Goal: Communication & Community: Answer question/provide support

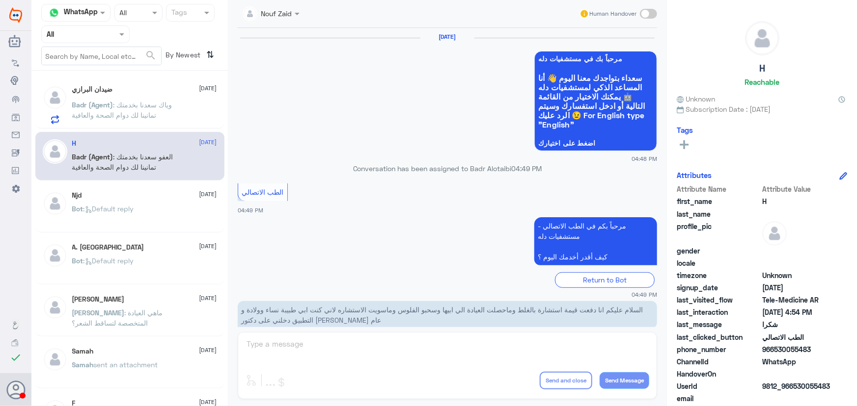
scroll to position [467, 0]
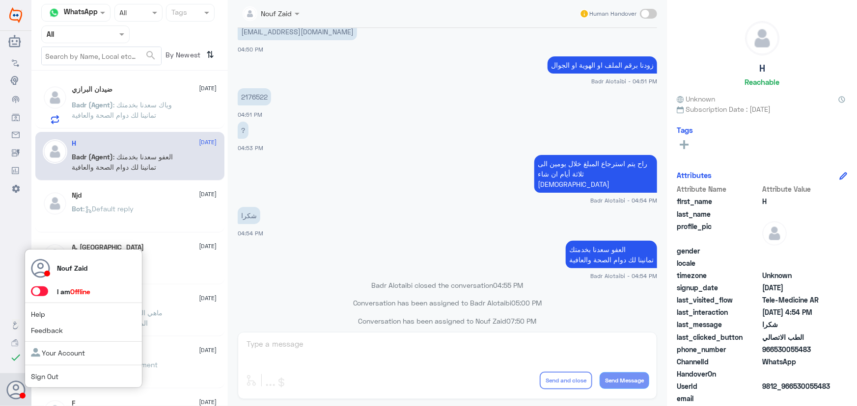
click at [41, 291] on span at bounding box center [39, 292] width 17 height 10
click at [0, 0] on input "checkbox" at bounding box center [0, 0] width 0 height 0
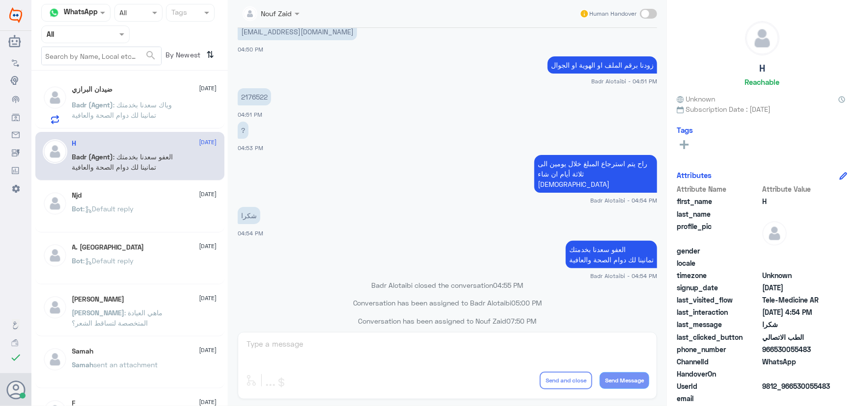
click at [111, 117] on span ": وياك سعدنا بخدمتك تمانينا لك دوام الصحة والعافية" at bounding box center [122, 110] width 100 height 19
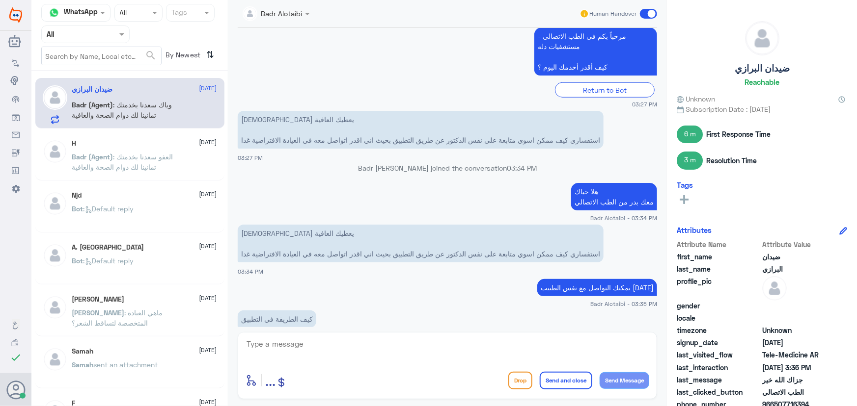
scroll to position [432, 0]
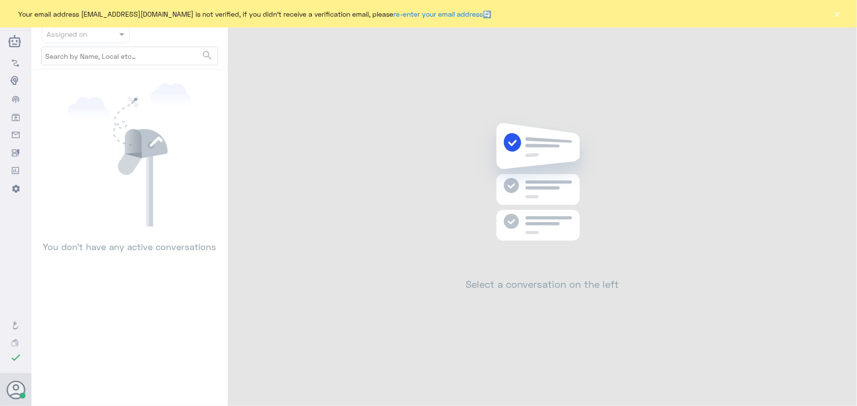
click at [841, 12] on button "×" at bounding box center [837, 14] width 10 height 10
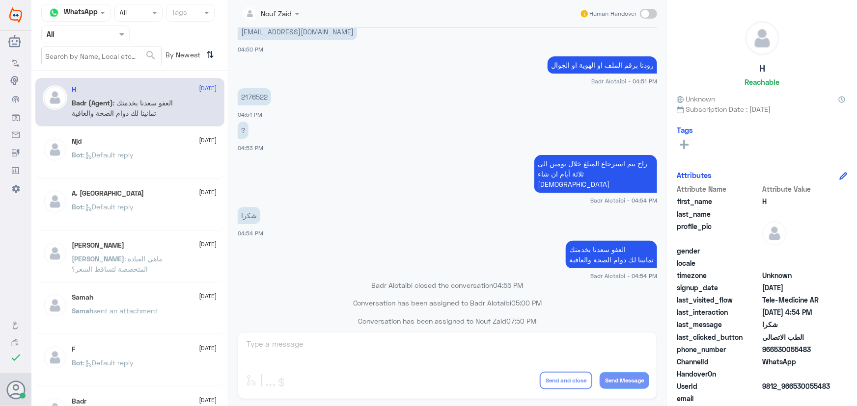
scroll to position [30, 0]
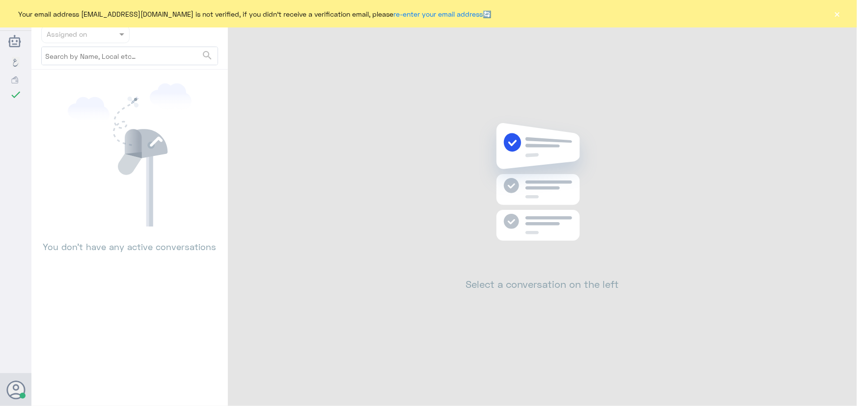
click at [834, 16] on button "×" at bounding box center [837, 14] width 10 height 10
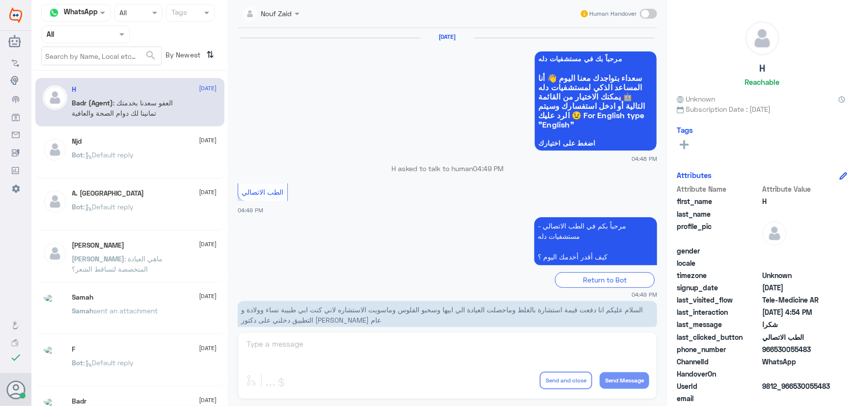
scroll to position [467, 0]
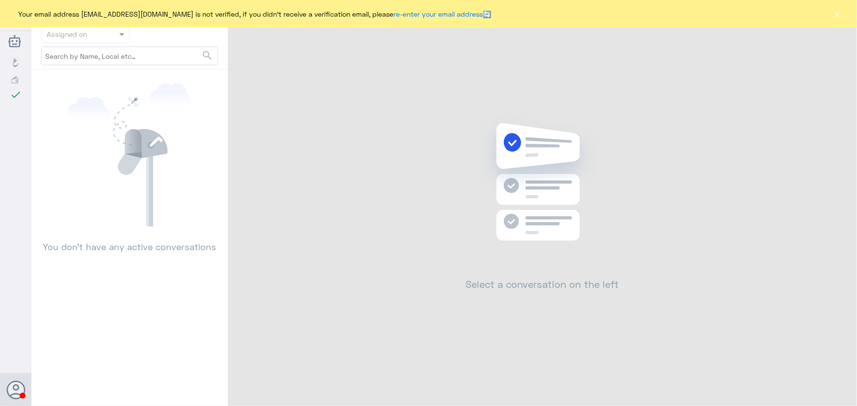
click at [839, 19] on button "×" at bounding box center [837, 14] width 10 height 10
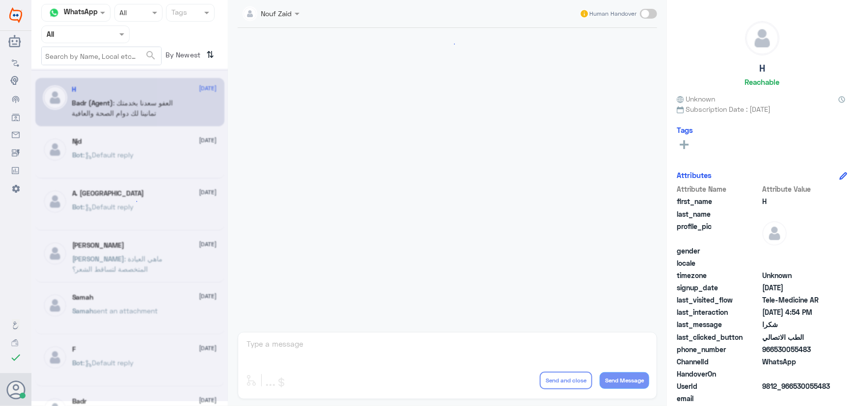
scroll to position [467, 0]
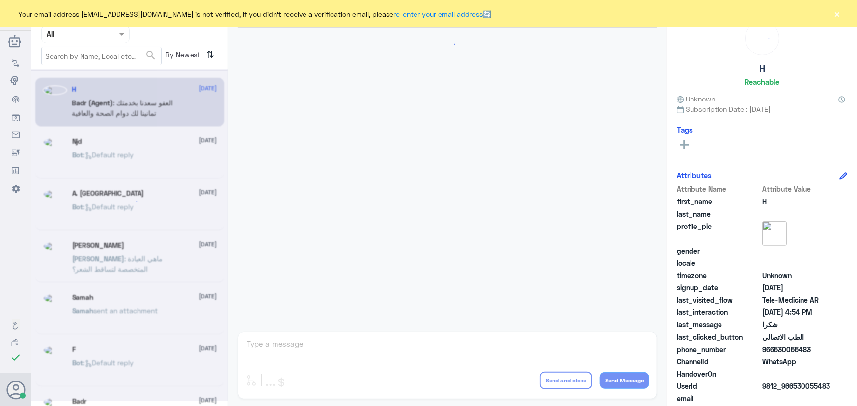
click at [827, 10] on div "Your email address n_zaid@DallahHealth.com is not verified, if you didn't recei…" at bounding box center [428, 13] width 857 height 27
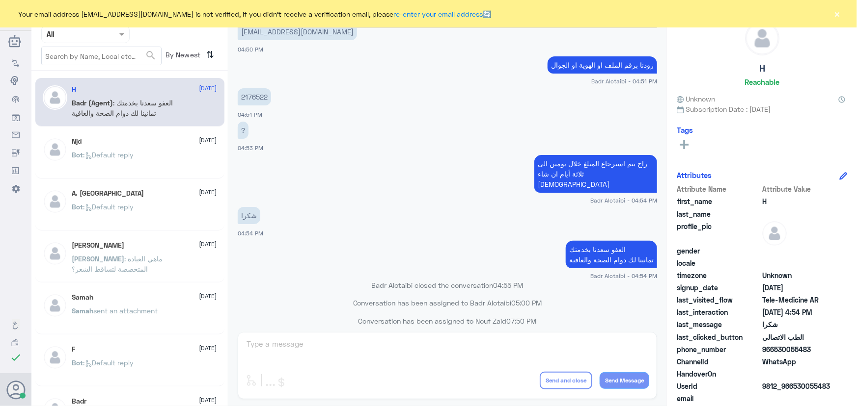
click at [833, 15] on button "×" at bounding box center [837, 14] width 10 height 10
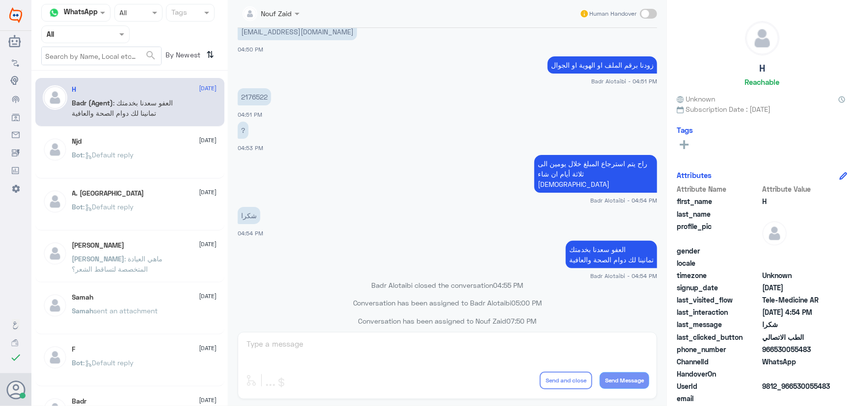
click at [86, 161] on p "Bot : Default reply" at bounding box center [103, 162] width 62 height 25
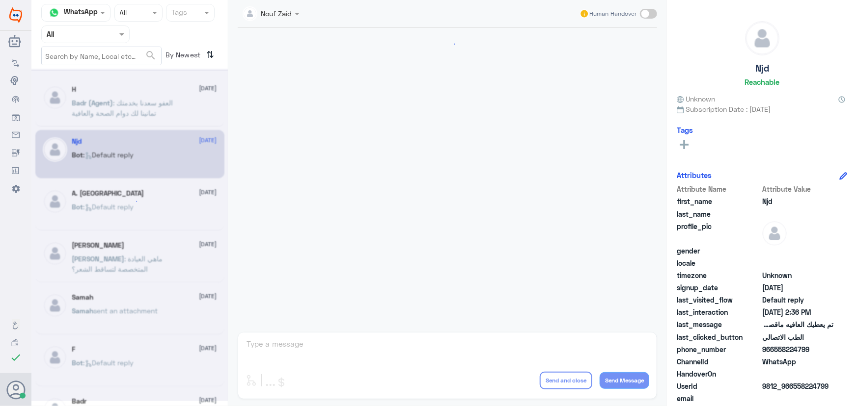
scroll to position [650, 0]
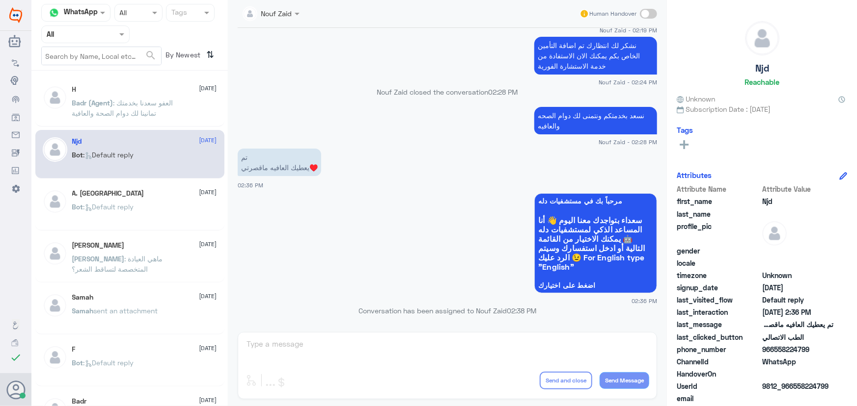
click at [152, 196] on div "A. Turki 8 August" at bounding box center [144, 193] width 145 height 8
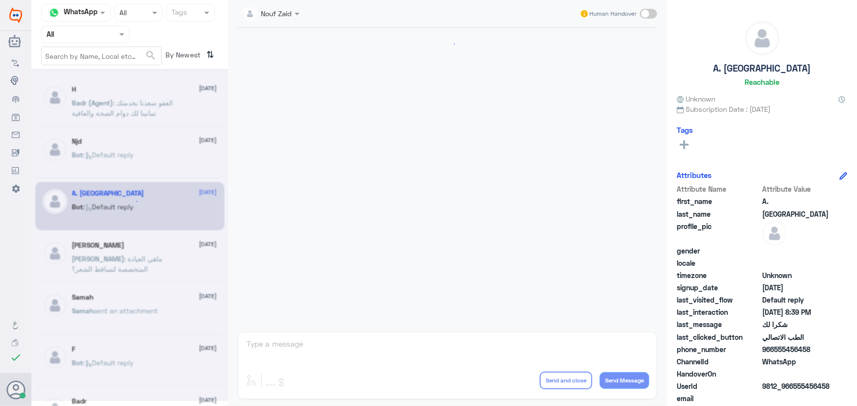
scroll to position [726, 0]
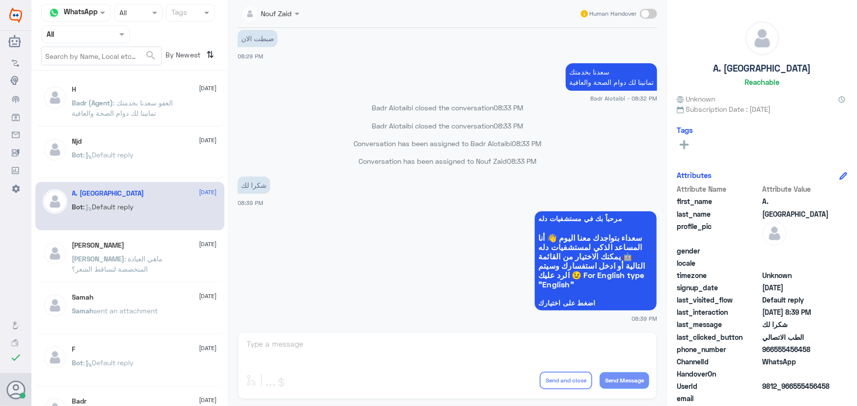
click at [147, 260] on span ": ماهي العيادة المتخصصة لتساقط الشعر؟" at bounding box center [117, 264] width 91 height 19
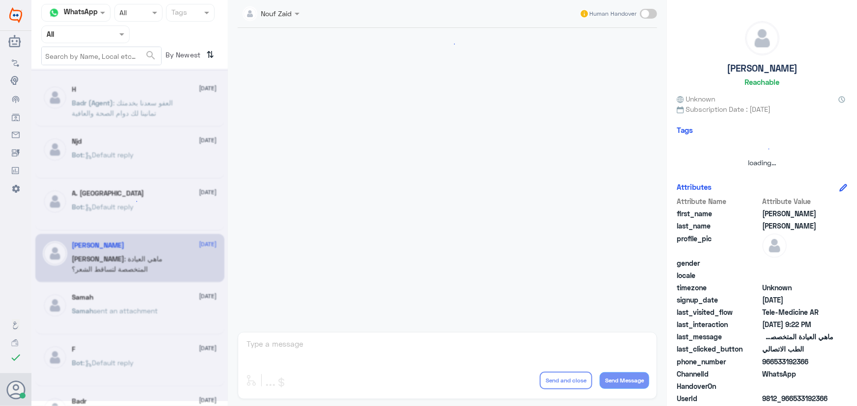
scroll to position [720, 0]
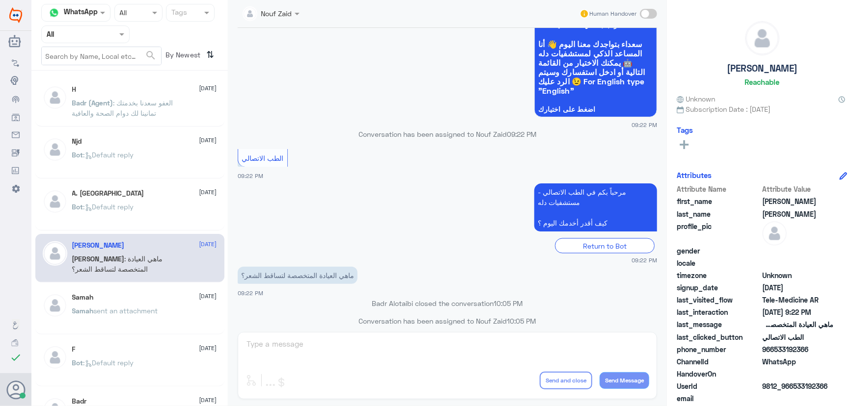
click at [149, 307] on span "sent an attachment" at bounding box center [126, 311] width 64 height 8
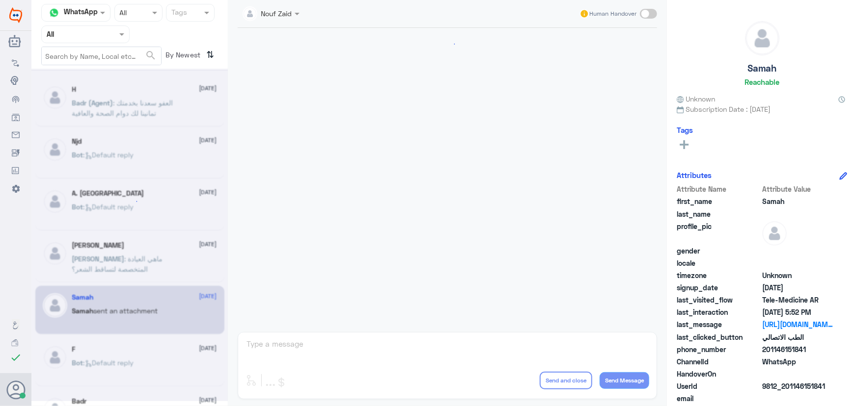
scroll to position [241, 0]
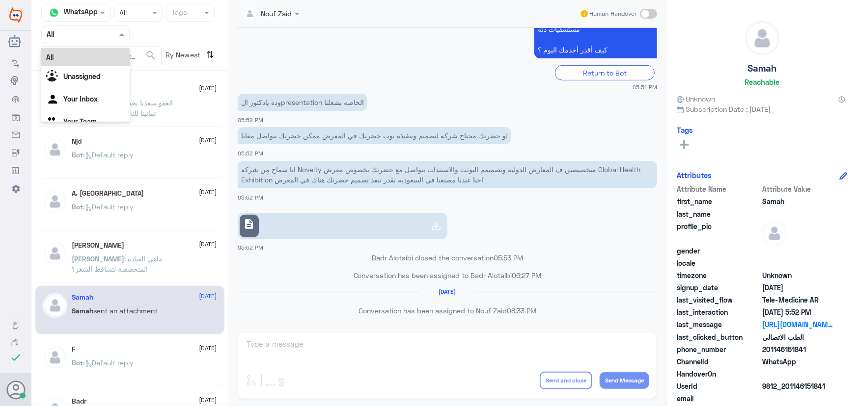
click at [89, 36] on input "text" at bounding box center [74, 33] width 54 height 11
click at [85, 90] on div "Your Inbox" at bounding box center [85, 100] width 88 height 23
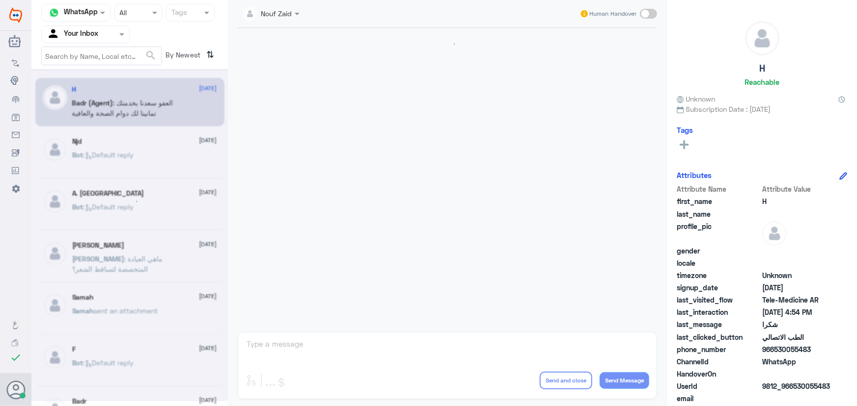
scroll to position [467, 0]
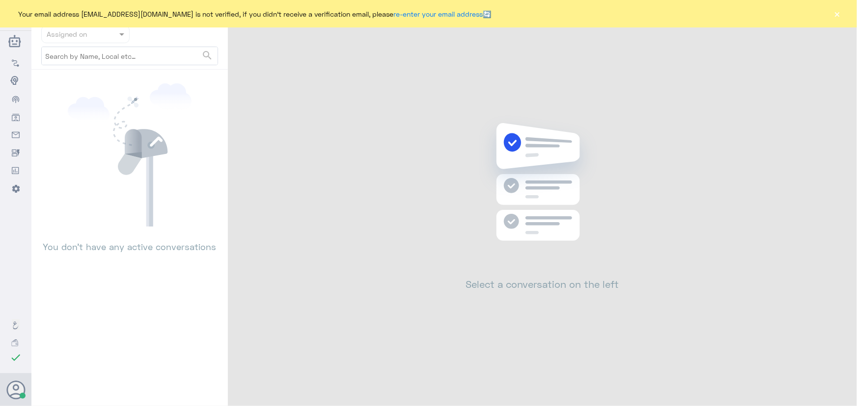
drag, startPoint x: 831, startPoint y: 13, endPoint x: 835, endPoint y: 17, distance: 5.9
click at [832, 14] on div "Your email address n_zaid@DallahHealth.com is not verified, if you didn't recei…" at bounding box center [428, 13] width 857 height 27
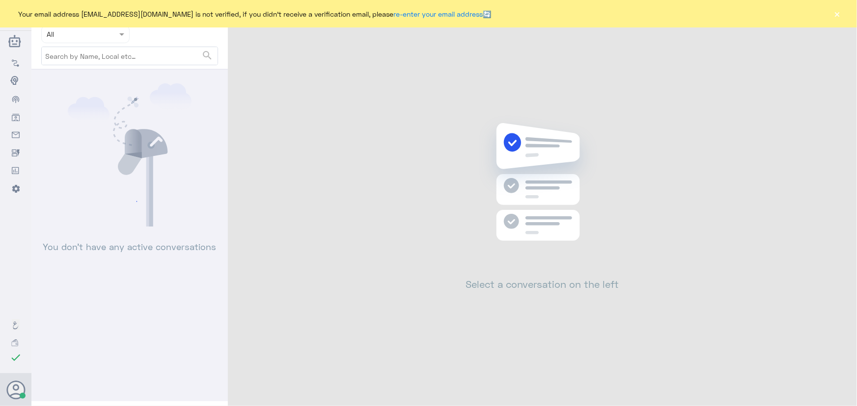
click at [837, 21] on div "Your email address n_zaid@DallahHealth.com is not verified, if you didn't recei…" at bounding box center [428, 13] width 857 height 27
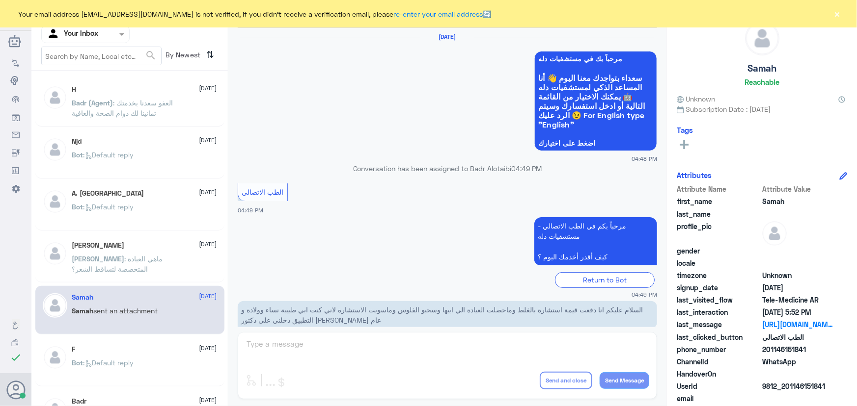
scroll to position [467, 0]
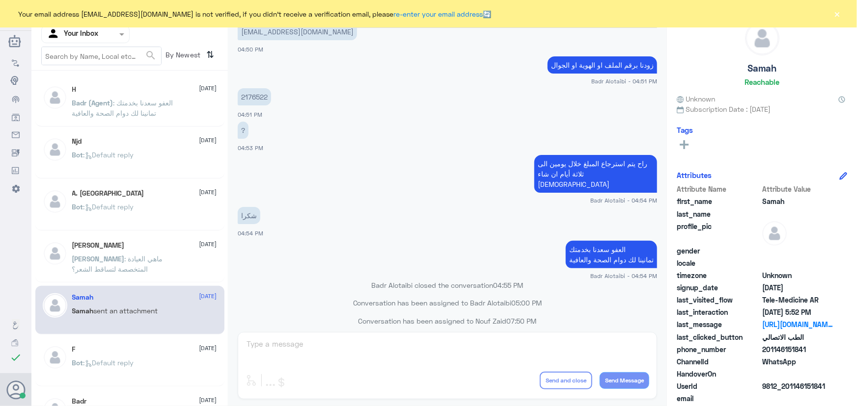
click at [831, 16] on div "Your email address n_zaid@DallahHealth.com is not verified, if you didn't recei…" at bounding box center [428, 13] width 857 height 27
click at [834, 14] on button "×" at bounding box center [837, 14] width 10 height 10
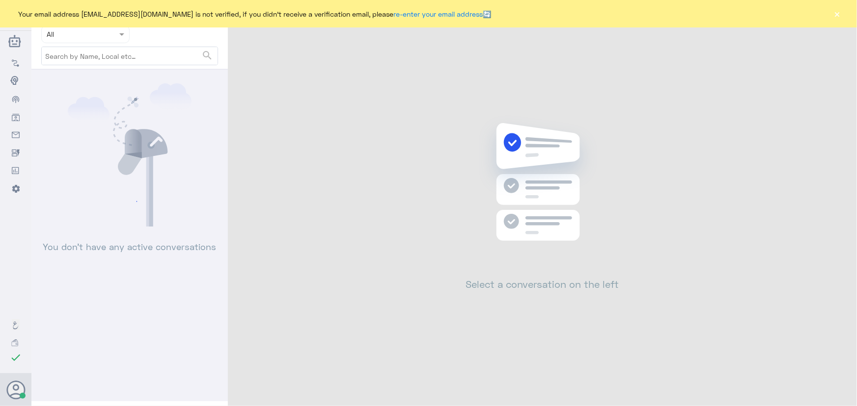
click at [830, 10] on div "Your email address n_zaid@DallahHealth.com is not verified, if you didn't recei…" at bounding box center [428, 13] width 857 height 27
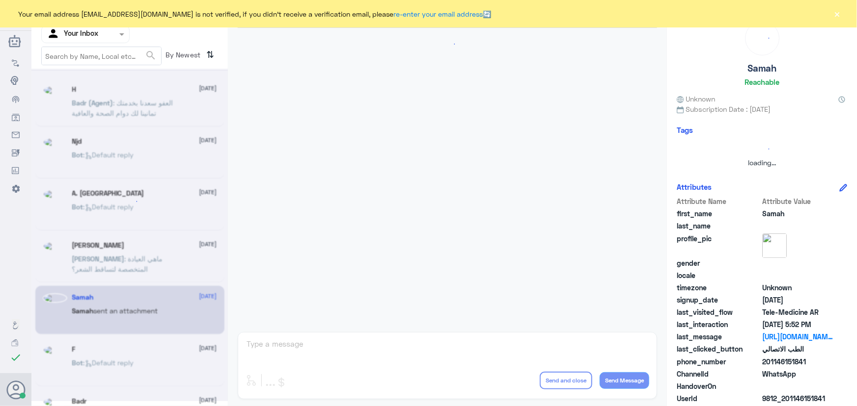
click at [836, 15] on button "×" at bounding box center [837, 14] width 10 height 10
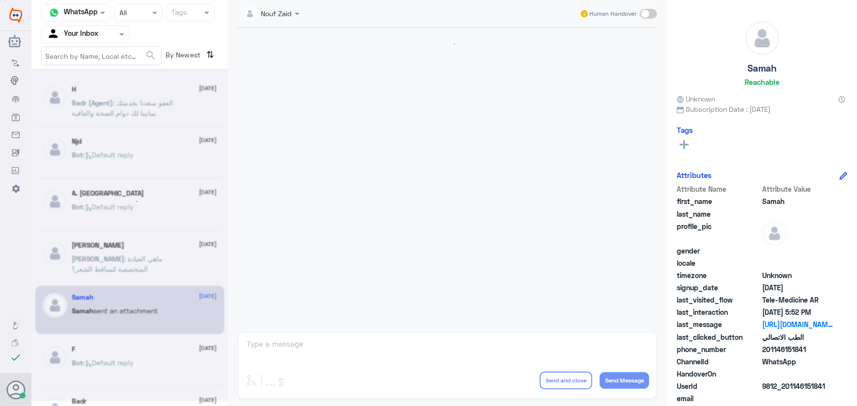
scroll to position [467, 0]
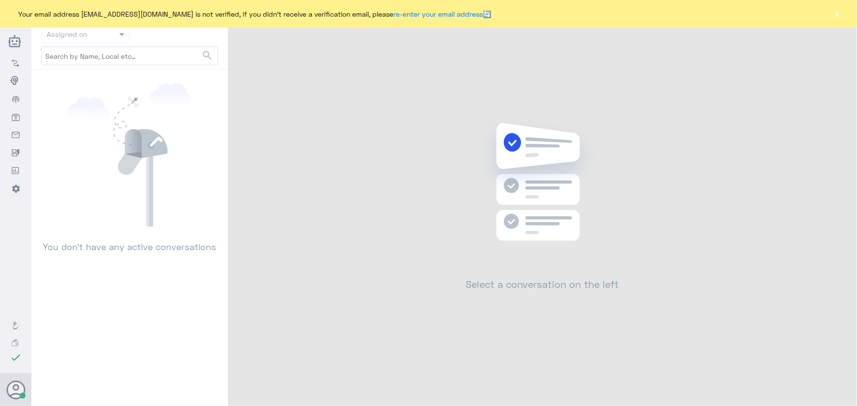
click at [834, 14] on button "×" at bounding box center [837, 14] width 10 height 10
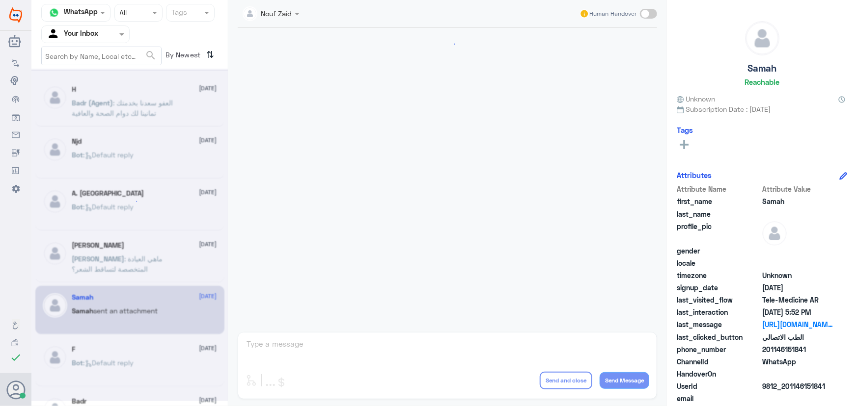
scroll to position [467, 0]
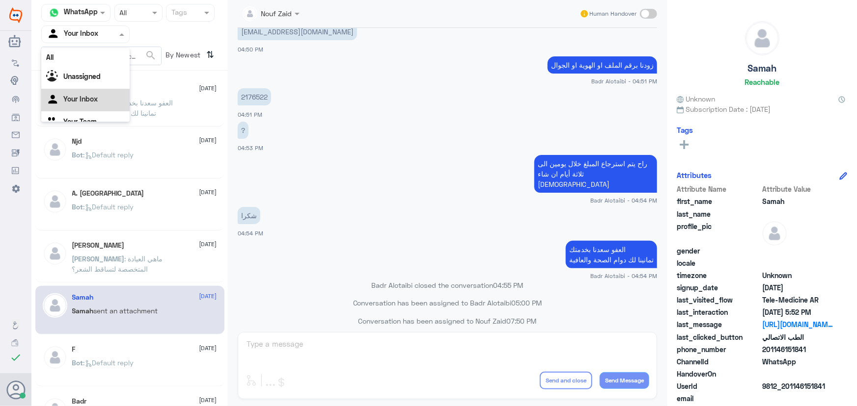
click at [55, 32] on input "text" at bounding box center [74, 33] width 54 height 11
click at [90, 60] on div "All" at bounding box center [85, 57] width 88 height 18
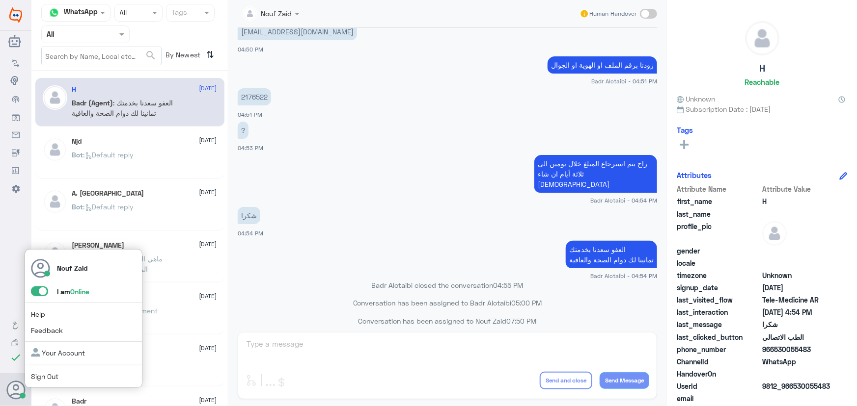
click at [35, 290] on span at bounding box center [39, 292] width 17 height 10
click at [0, 0] on input "checkbox" at bounding box center [0, 0] width 0 height 0
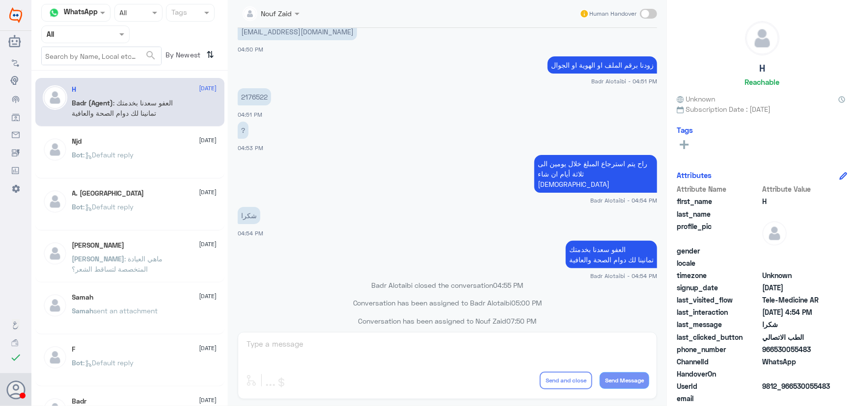
click at [540, 205] on div "شكرا 04:54 PM" at bounding box center [447, 221] width 419 height 33
